Goal: Task Accomplishment & Management: Use online tool/utility

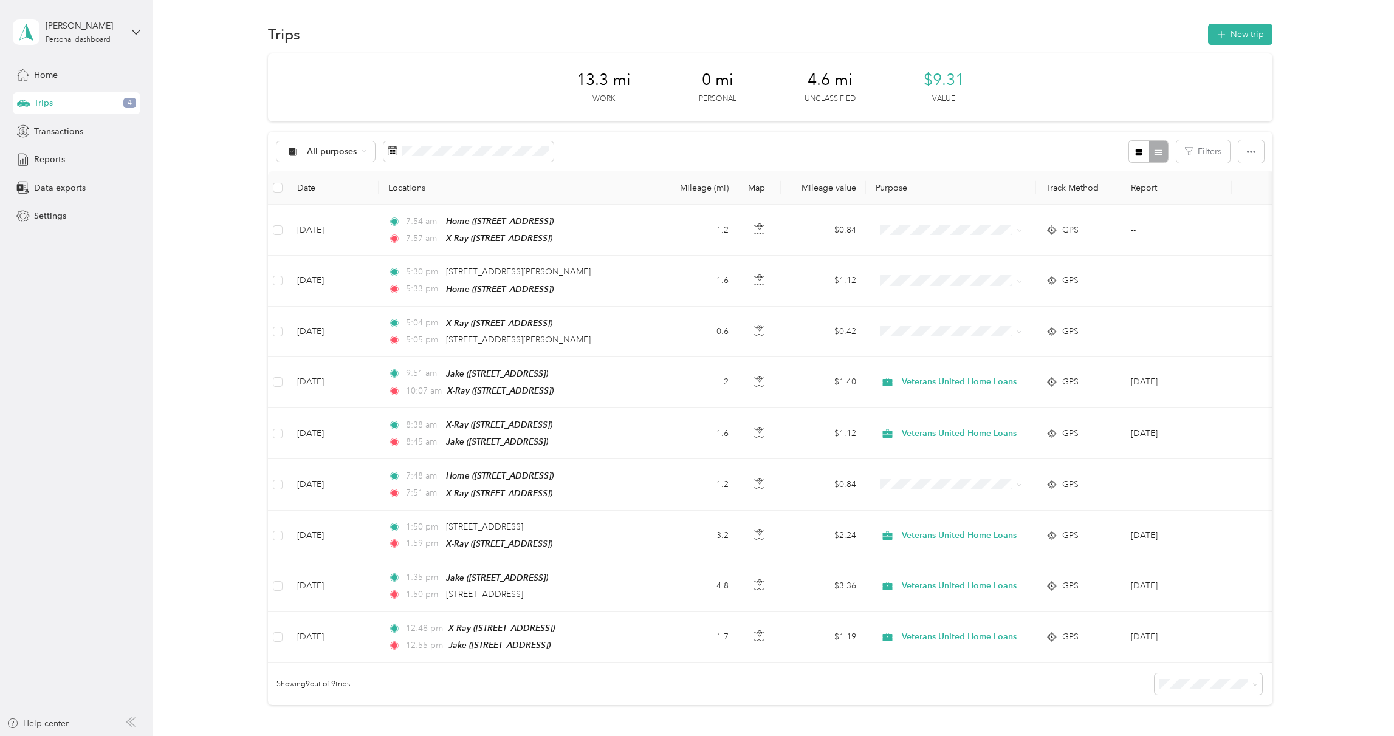
scroll to position [4, 0]
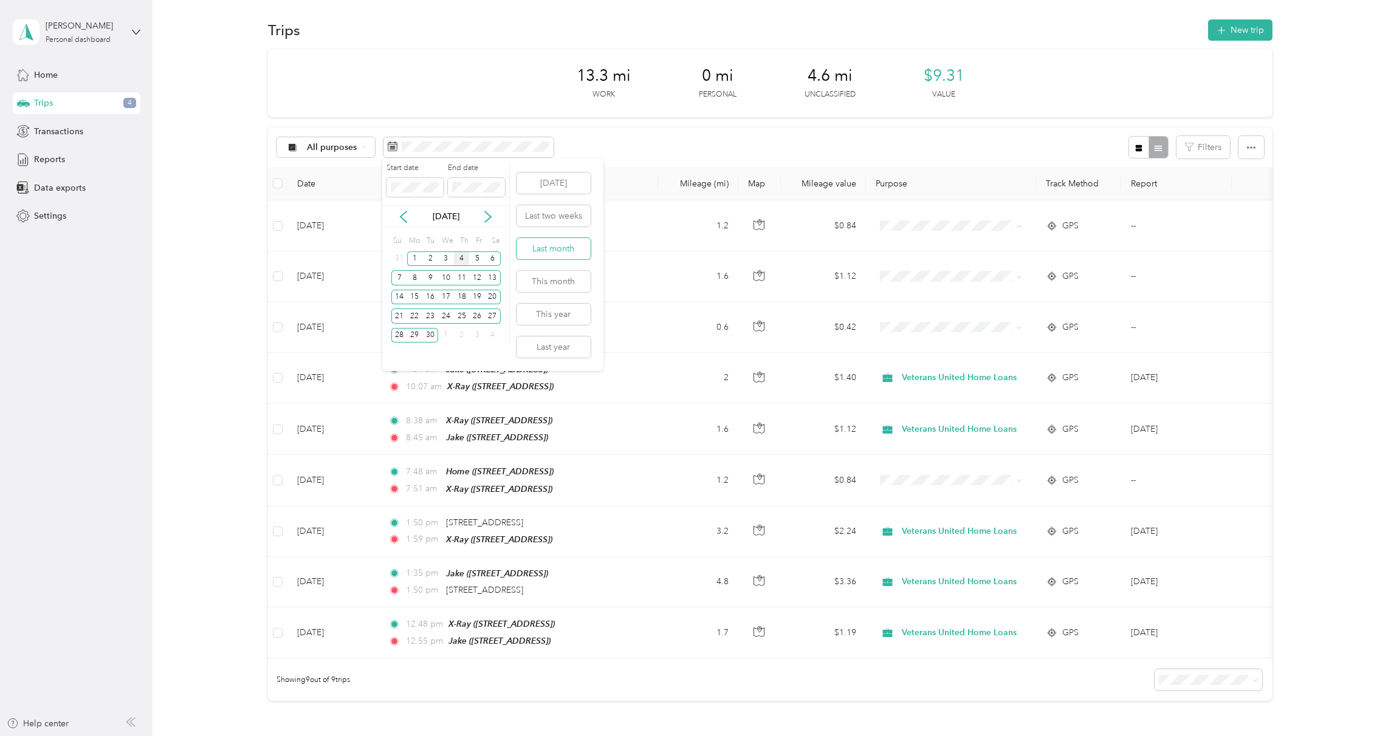
click at [539, 253] on button "Last month" at bounding box center [553, 248] width 74 height 21
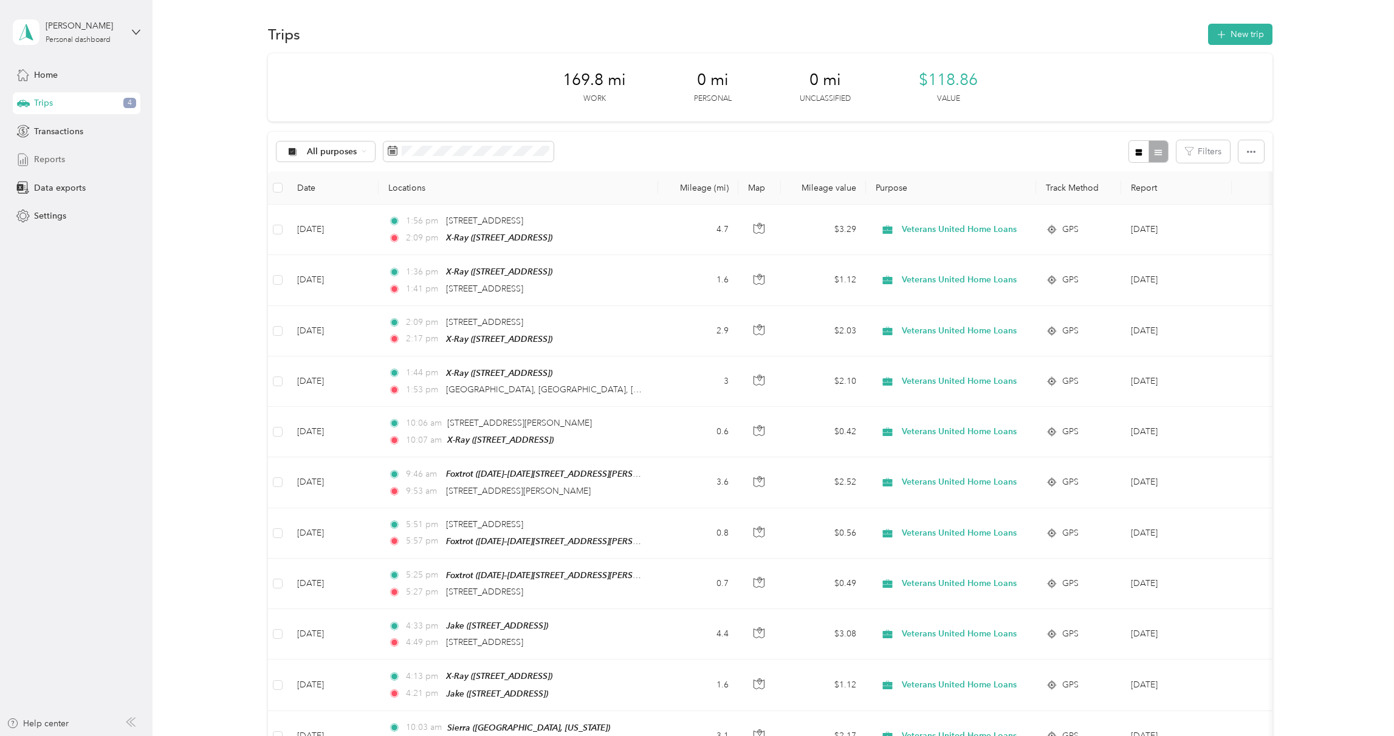
click at [70, 161] on div "Reports" at bounding box center [77, 160] width 128 height 22
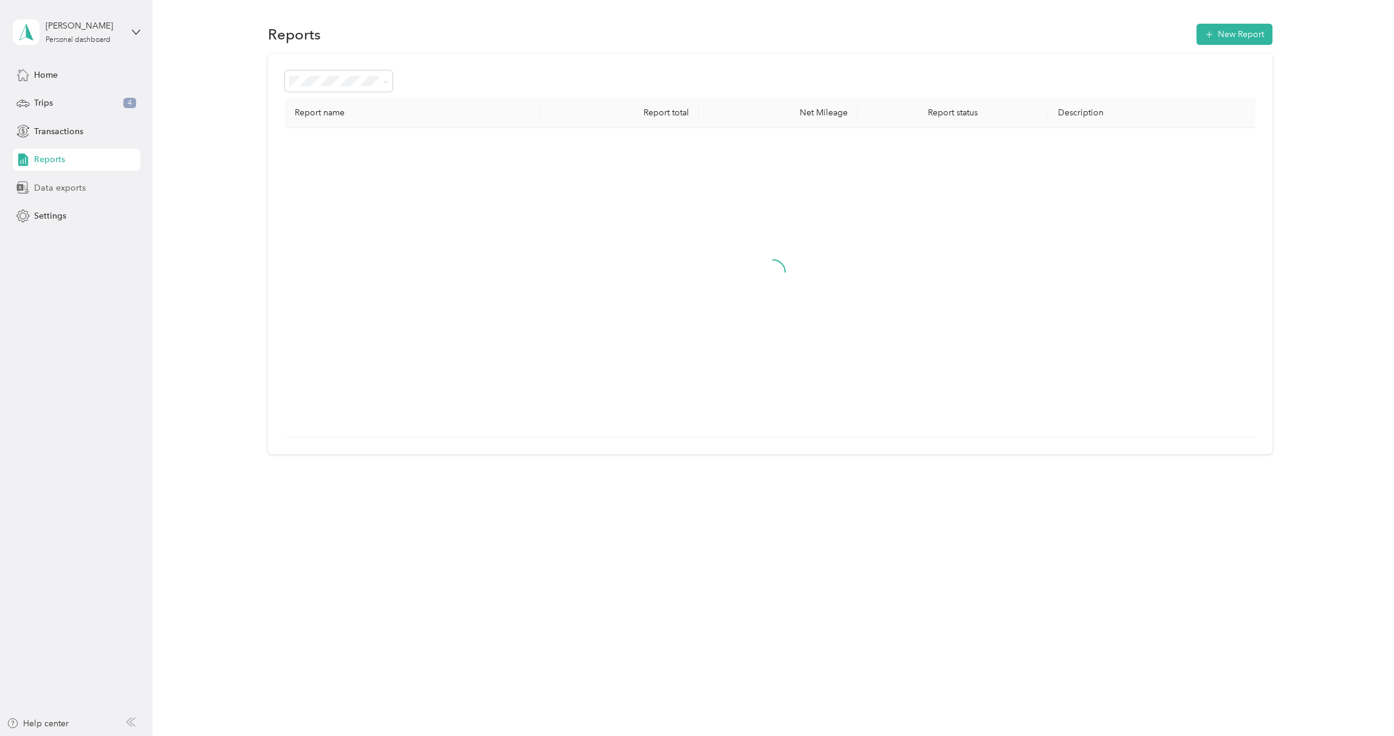
click at [62, 188] on span "Data exports" at bounding box center [60, 188] width 52 height 13
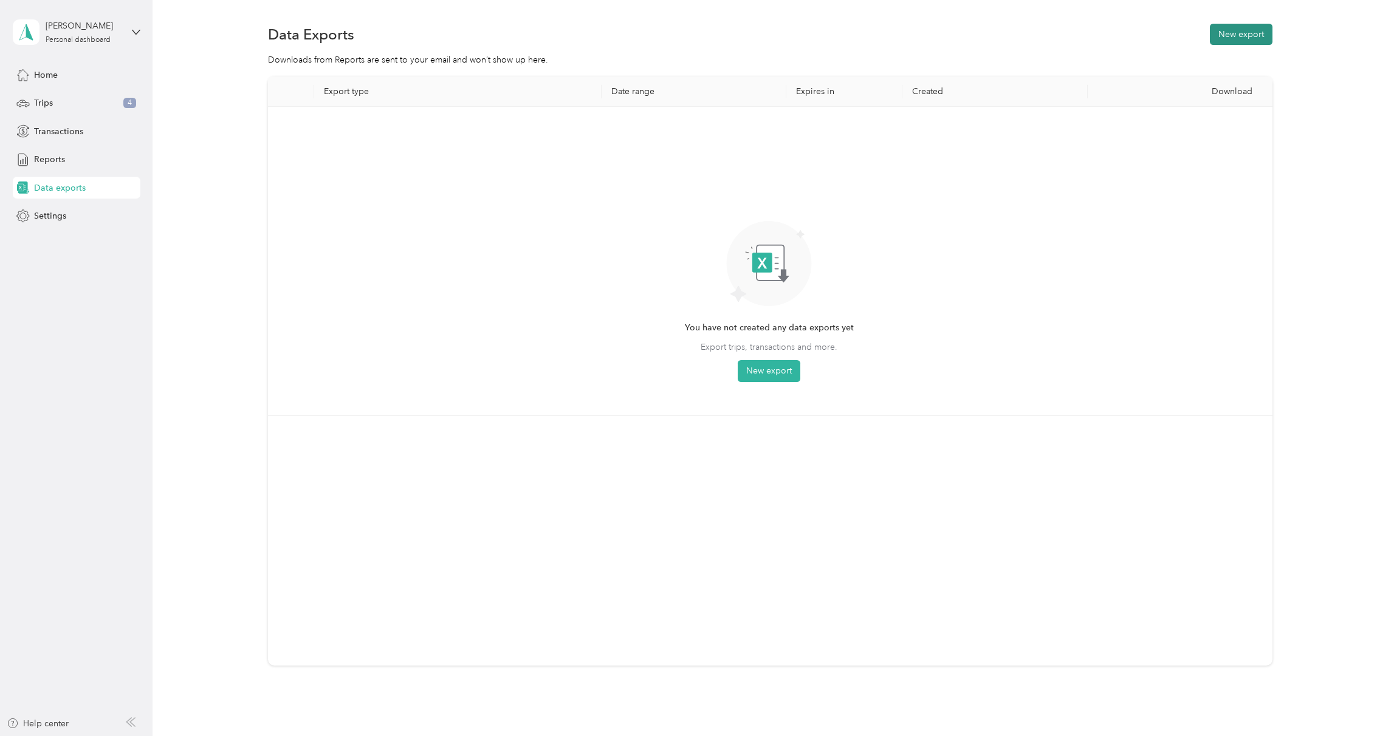
click at [1235, 30] on button "New export" at bounding box center [1241, 34] width 63 height 21
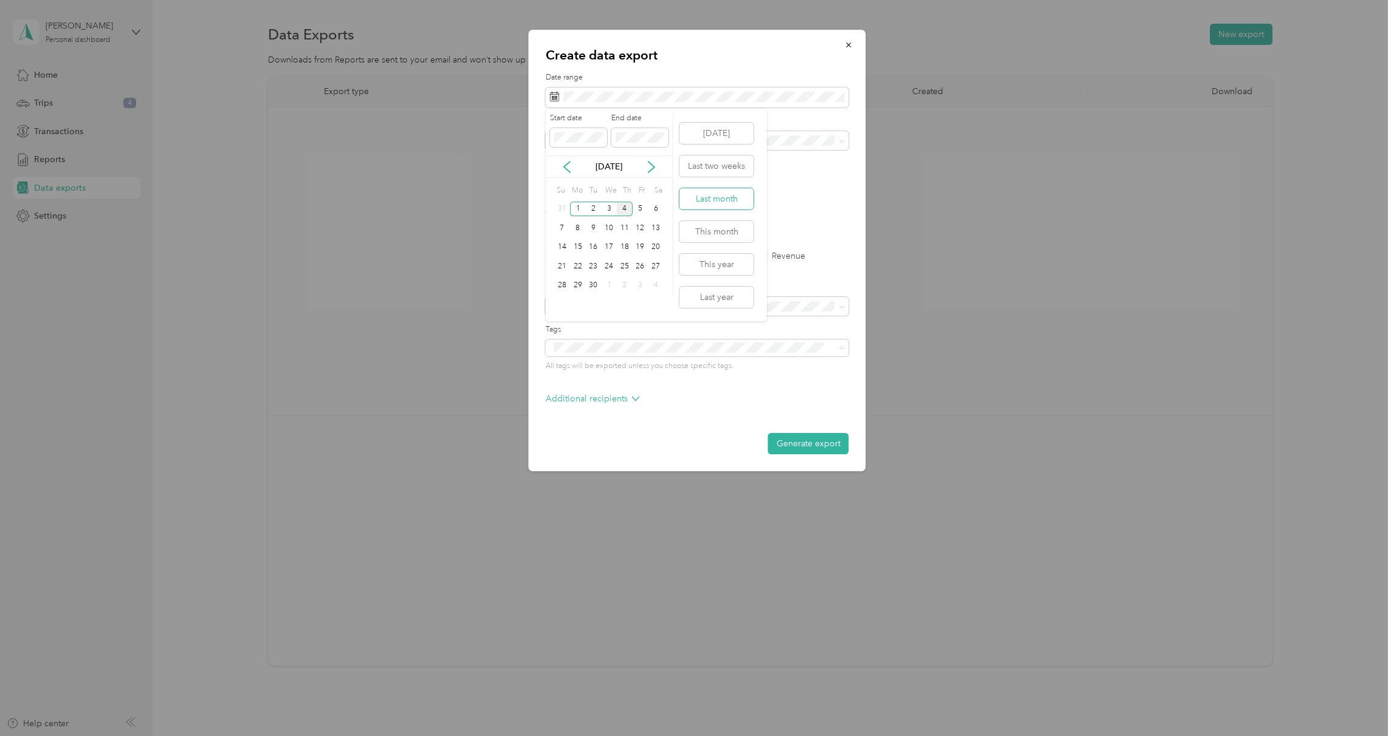
click at [720, 202] on button "Last month" at bounding box center [716, 198] width 74 height 21
click at [632, 211] on div "Excel CSV PDF" at bounding box center [697, 212] width 303 height 9
click at [635, 212] on label "PDF" at bounding box center [647, 212] width 29 height 9
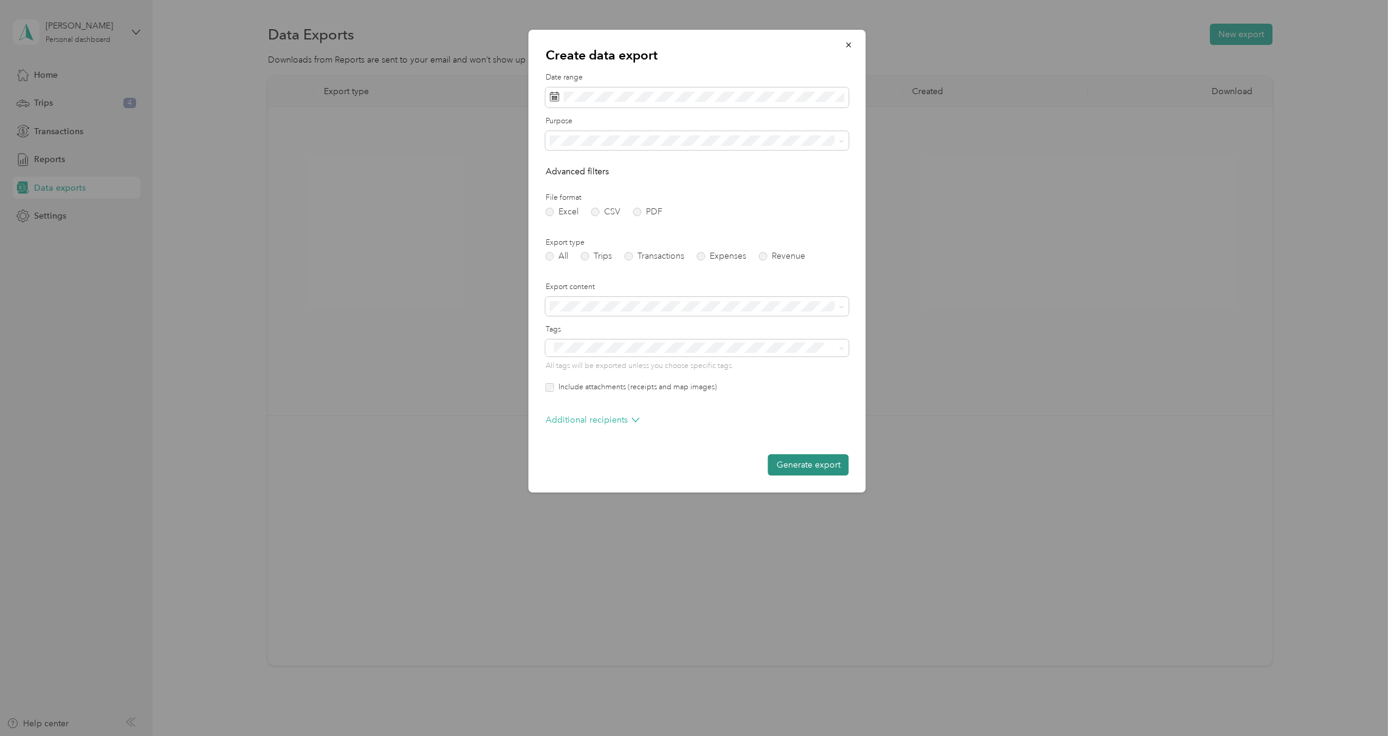
click at [789, 465] on button "Generate export" at bounding box center [808, 464] width 81 height 21
